Goal: Navigation & Orientation: Find specific page/section

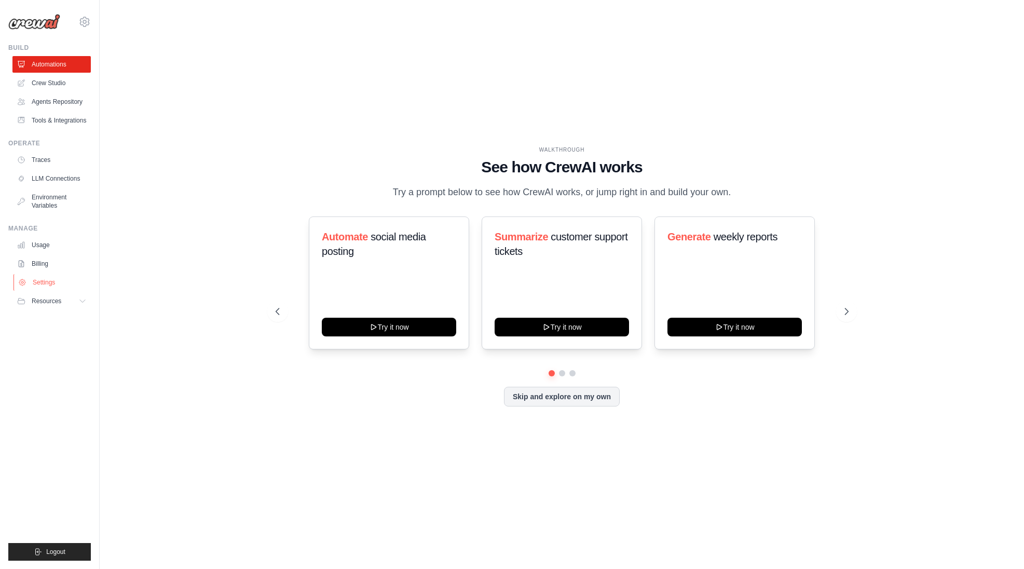
click at [48, 283] on link "Settings" at bounding box center [52, 282] width 78 height 17
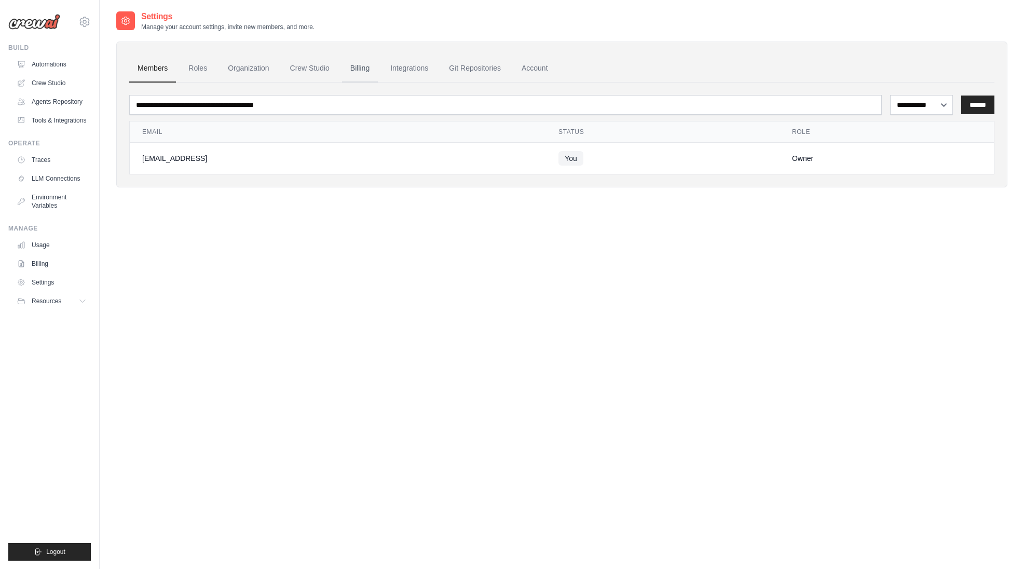
click at [354, 74] on link "Billing" at bounding box center [360, 68] width 36 height 28
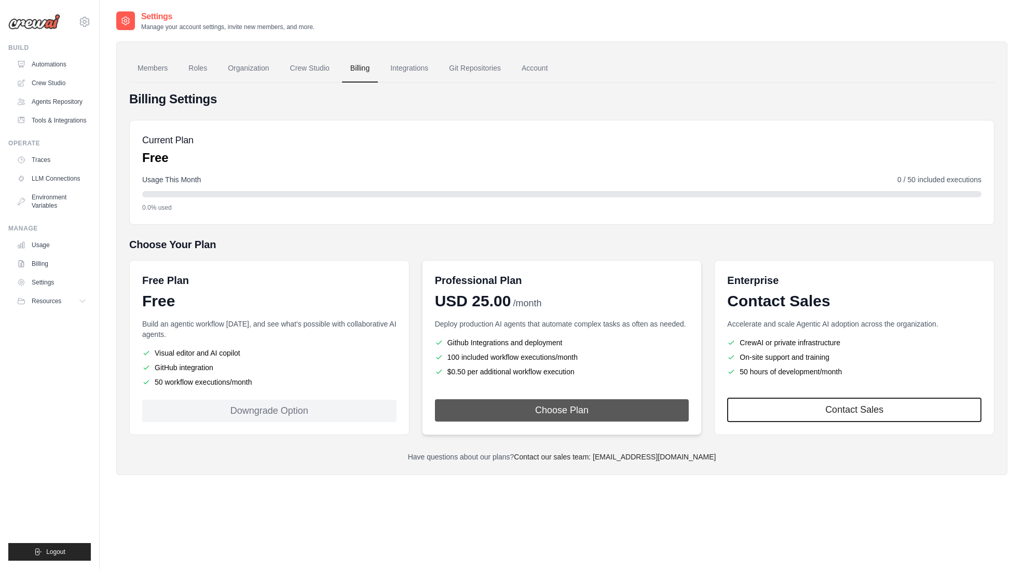
click at [523, 414] on button "Choose Plan" at bounding box center [562, 410] width 254 height 22
click at [188, 361] on ul "Visual editor and AI copilot GitHub integration 50 workflow executions/month" at bounding box center [269, 367] width 254 height 39
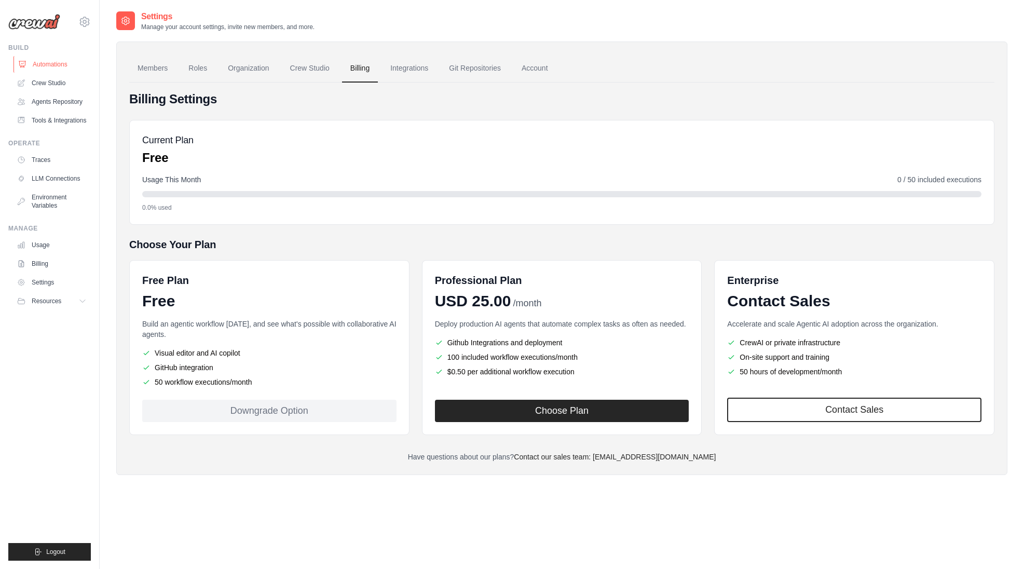
click at [52, 63] on link "Automations" at bounding box center [52, 64] width 78 height 17
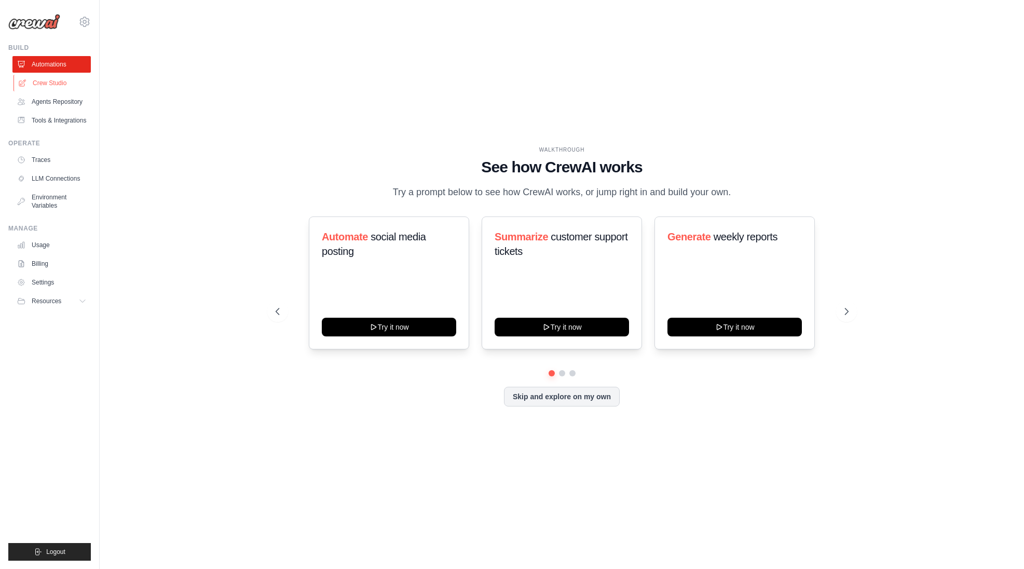
click at [58, 87] on link "Crew Studio" at bounding box center [52, 83] width 78 height 17
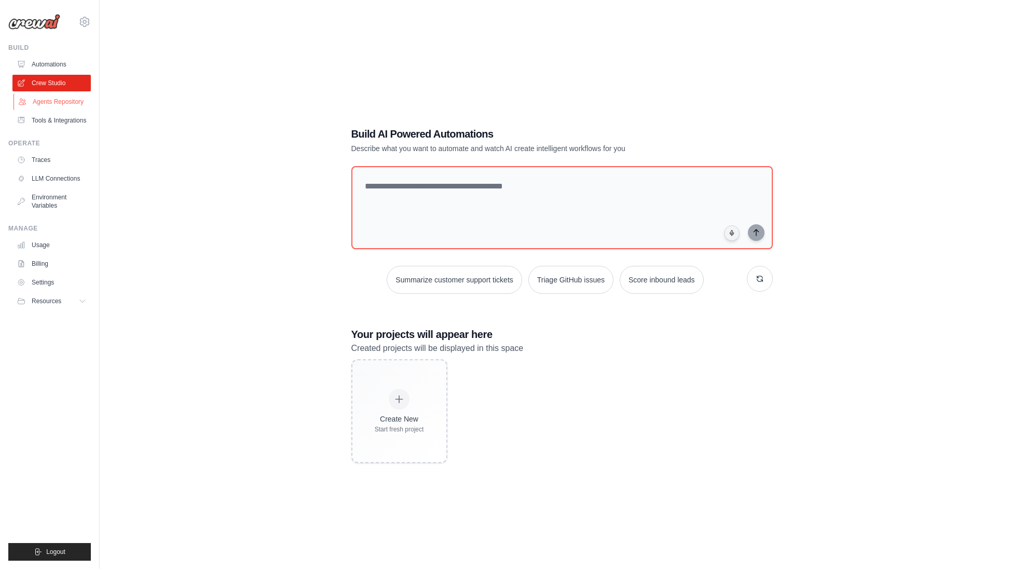
click at [62, 102] on link "Agents Repository" at bounding box center [52, 101] width 78 height 17
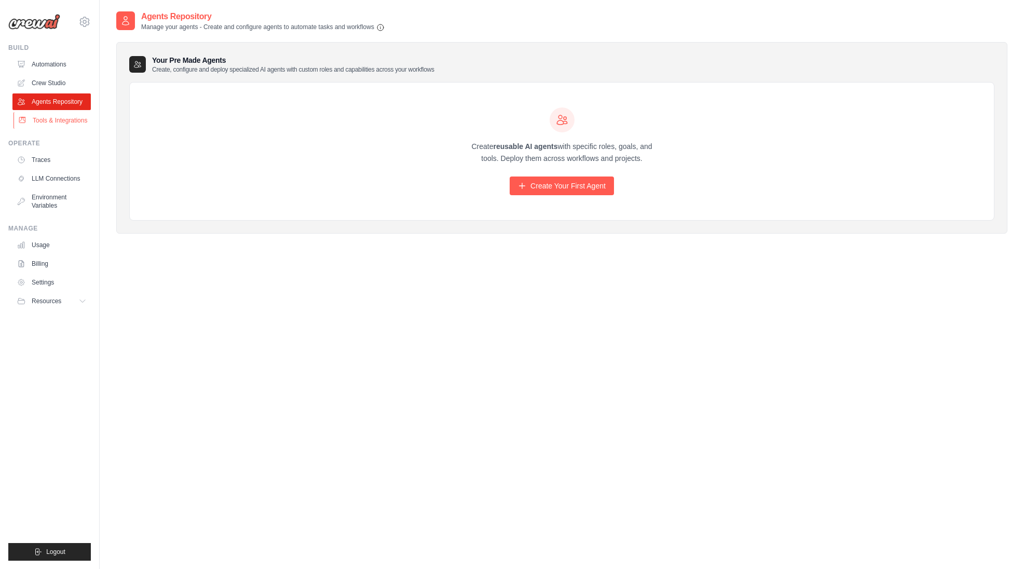
click at [62, 121] on link "Tools & Integrations" at bounding box center [52, 120] width 78 height 17
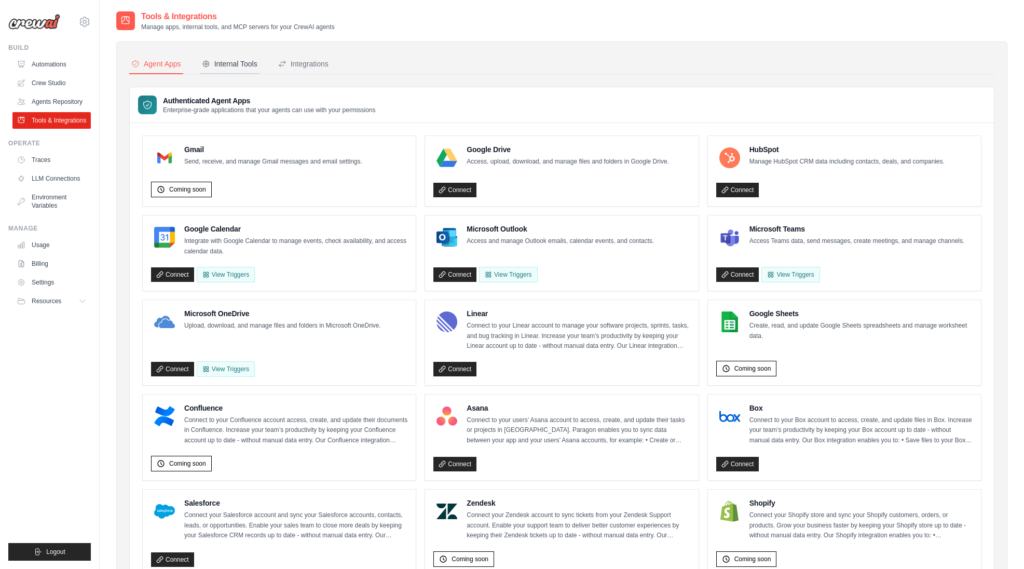
click at [232, 61] on div "Internal Tools" at bounding box center [230, 64] width 56 height 10
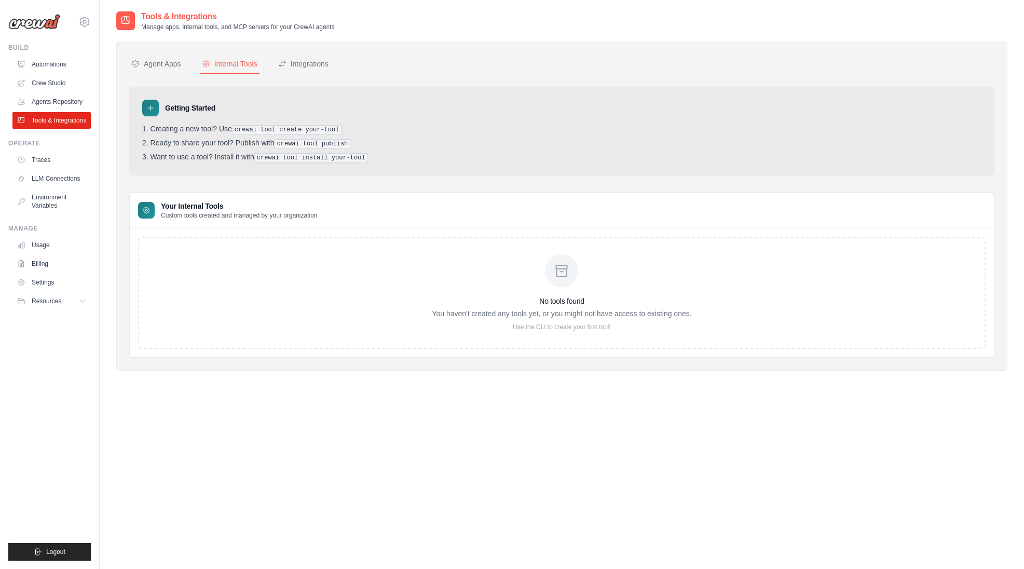
click at [299, 74] on div "Agent Apps Internal Tools Integrations Authenticated Agent Apps Enterprise-grad…" at bounding box center [561, 205] width 865 height 303
click at [299, 68] on div "Integrations" at bounding box center [303, 64] width 50 height 10
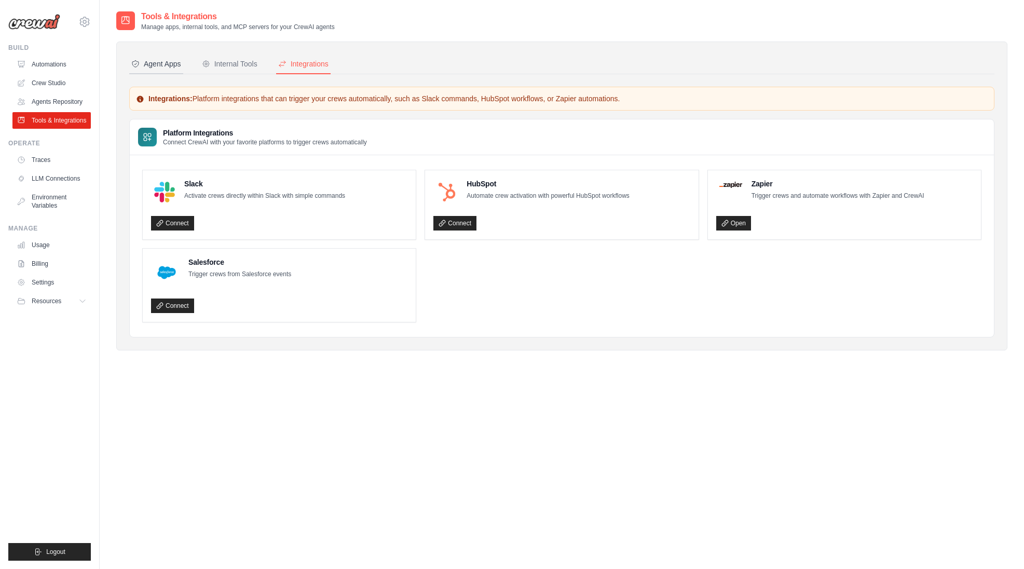
click at [161, 65] on div "Agent Apps" at bounding box center [156, 64] width 50 height 10
